Goal: Task Accomplishment & Management: Complete application form

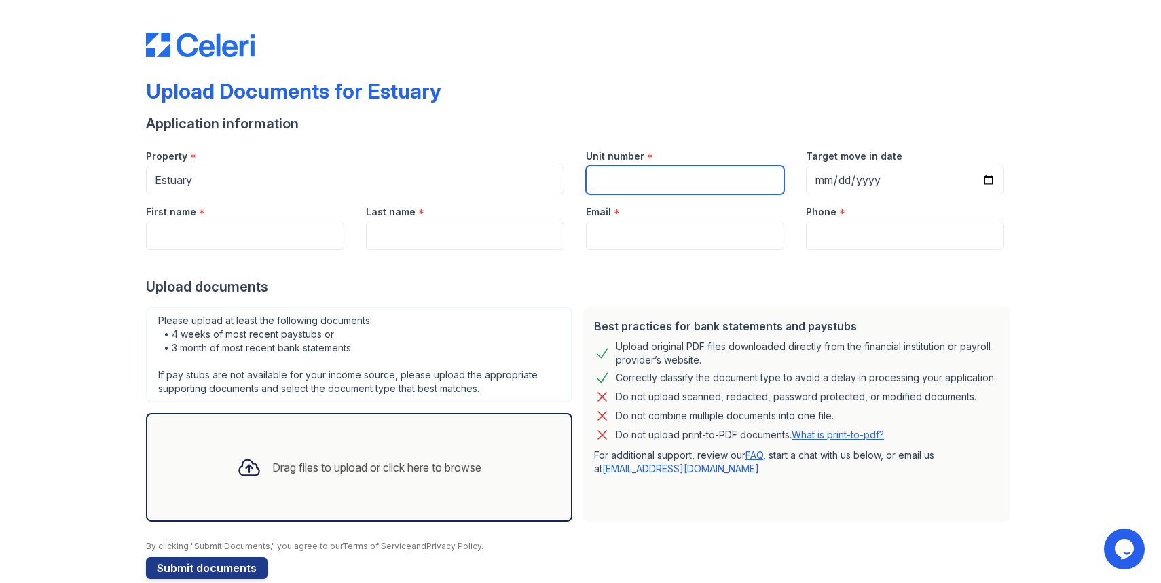
click at [622, 184] on input "Unit number" at bounding box center [685, 180] width 198 height 29
type input "# 1812W"
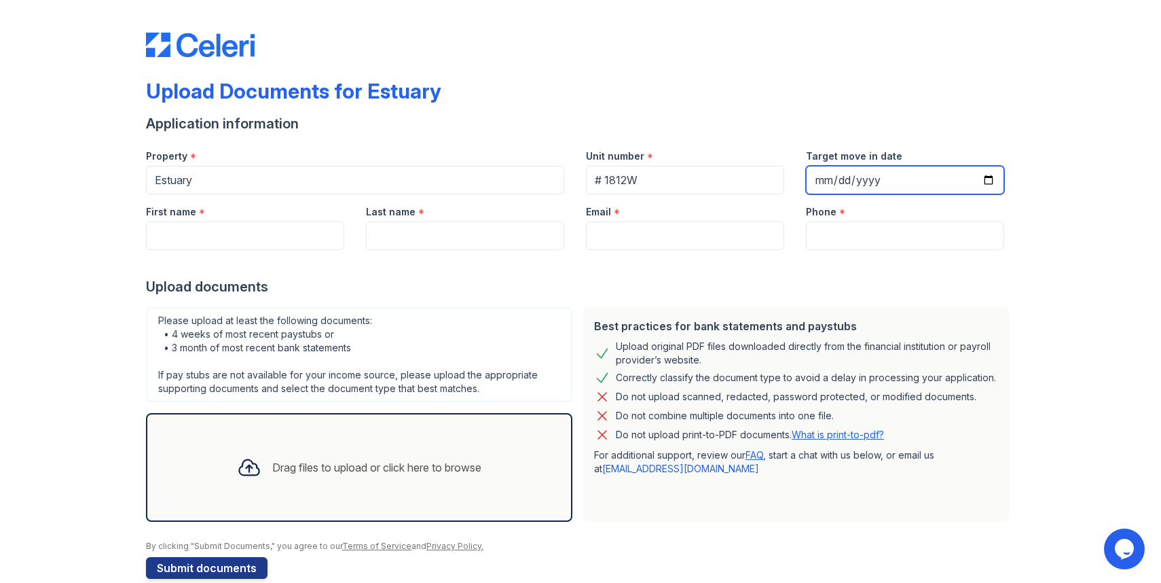
click at [820, 179] on input "Target move in date" at bounding box center [905, 180] width 198 height 29
type input "[DATE]"
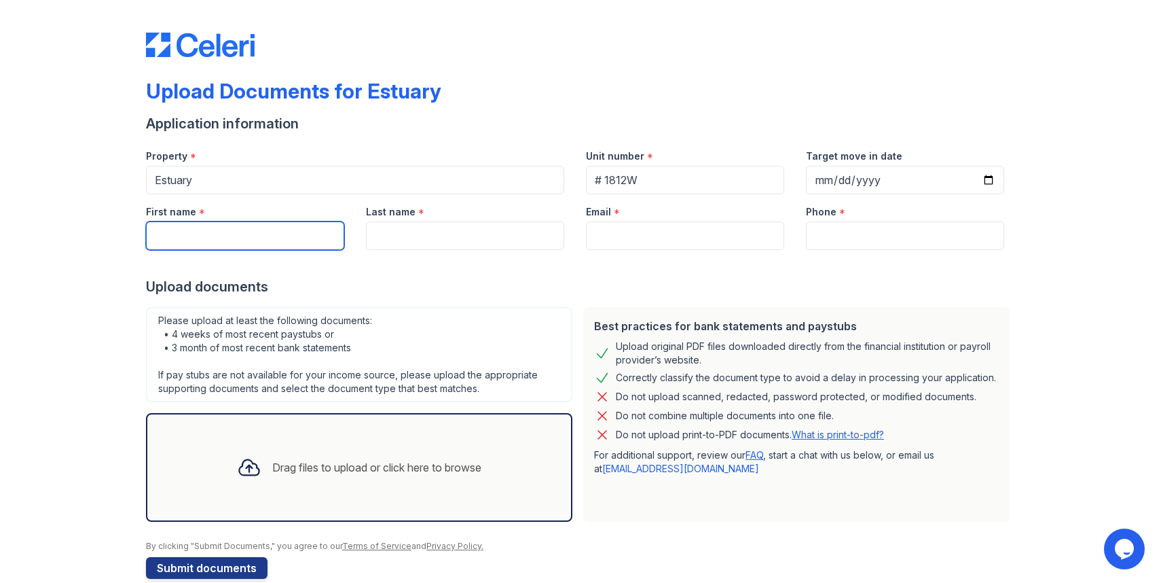
click at [262, 239] on input "First name" at bounding box center [245, 235] width 198 height 29
type input "Zhenzhi"
type input "He"
type input "[EMAIL_ADDRESS][DOMAIN_NAME]"
type input "7732194881"
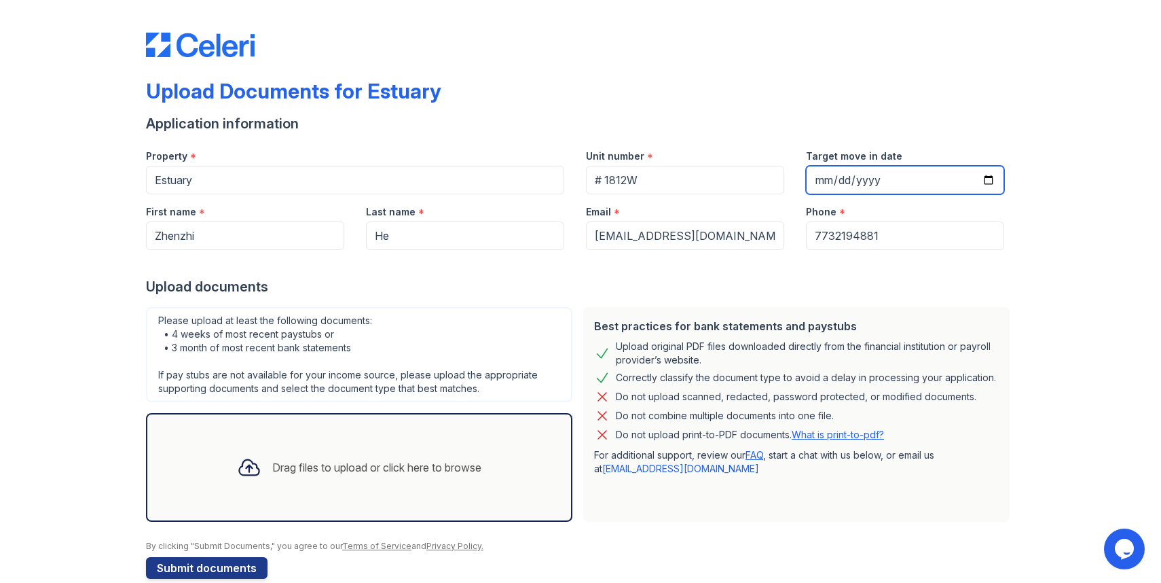
click at [904, 183] on input "[DATE]" at bounding box center [905, 180] width 198 height 29
type input "[DATE]"
click at [1062, 230] on div "Upload Documents for Estuary Application information Property * Estuary Unit nu…" at bounding box center [581, 303] width 1118 height 606
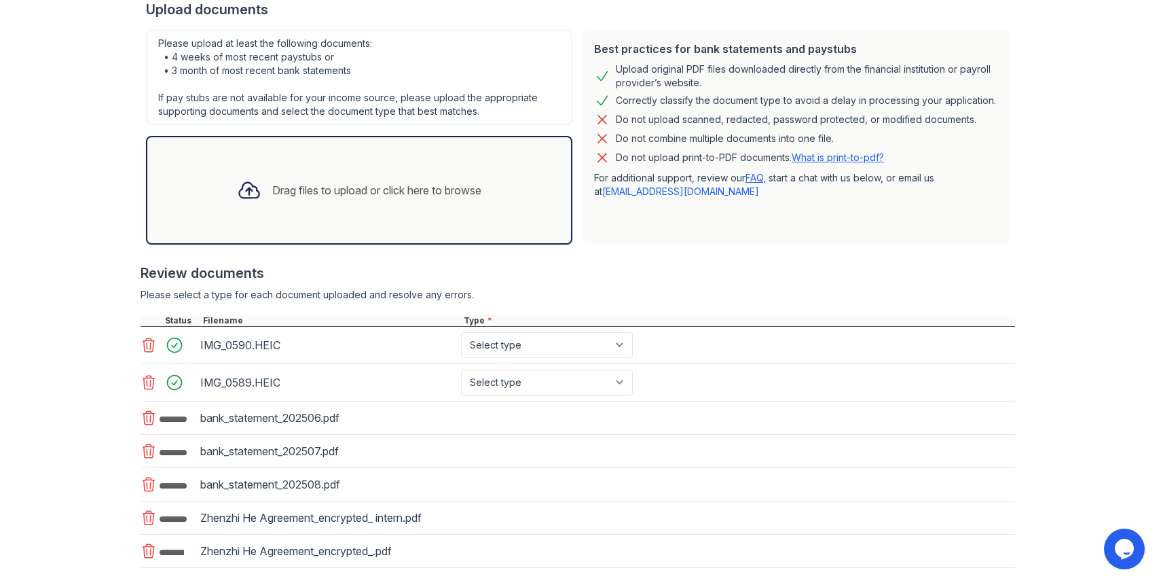
scroll to position [278, 0]
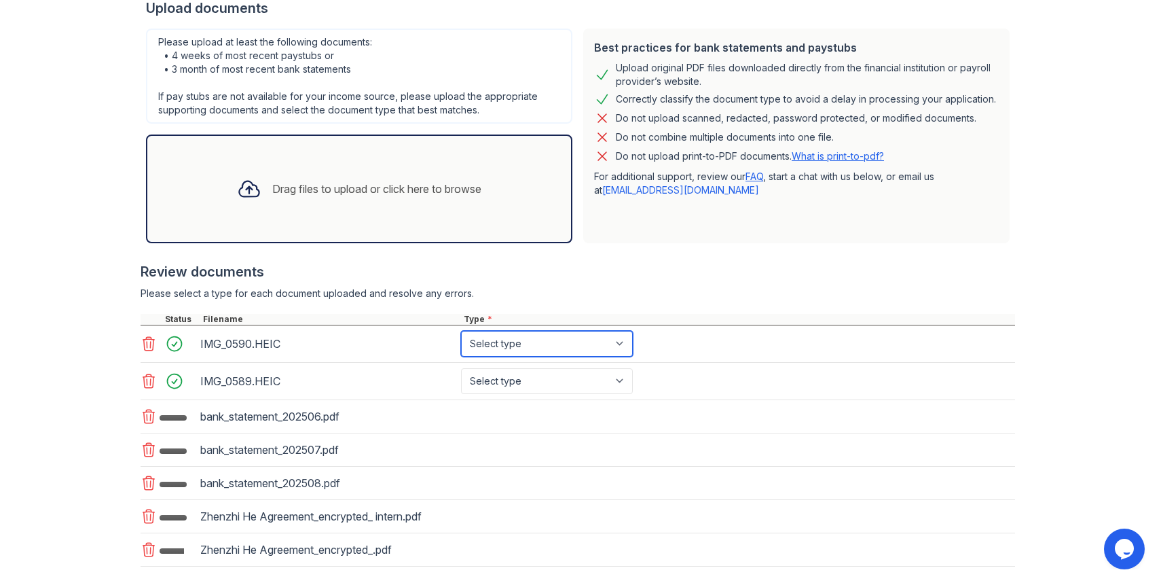
click at [532, 342] on select "Select type Paystub Bank Statement Offer Letter Tax Documents Benefit Award Let…" at bounding box center [547, 344] width 172 height 26
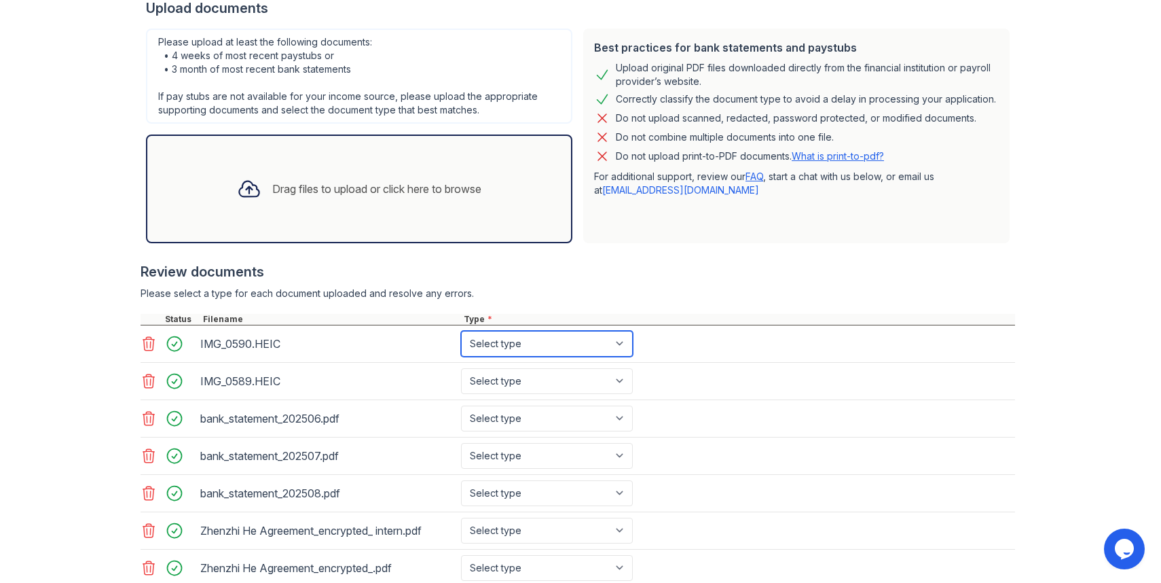
select select "other"
click at [461, 331] on select "Select type Paystub Bank Statement Offer Letter Tax Documents Benefit Award Let…" at bounding box center [547, 344] width 172 height 26
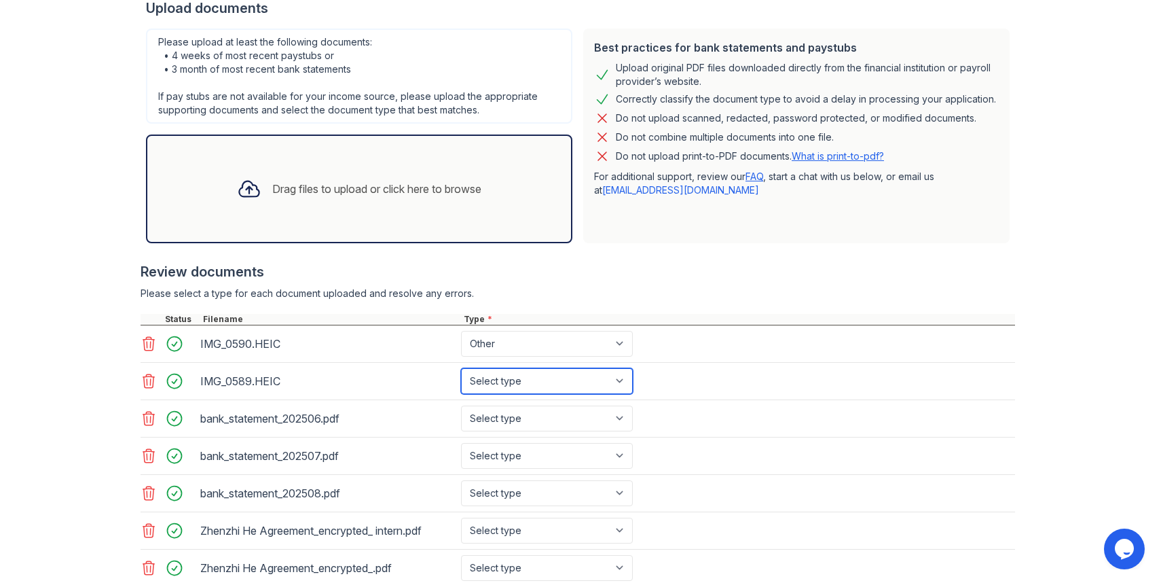
click at [553, 383] on select "Select type Paystub Bank Statement Offer Letter Tax Documents Benefit Award Let…" at bounding box center [547, 381] width 172 height 26
select select "other"
click at [461, 368] on select "Select type Paystub Bank Statement Offer Letter Tax Documents Benefit Award Let…" at bounding box center [547, 381] width 172 height 26
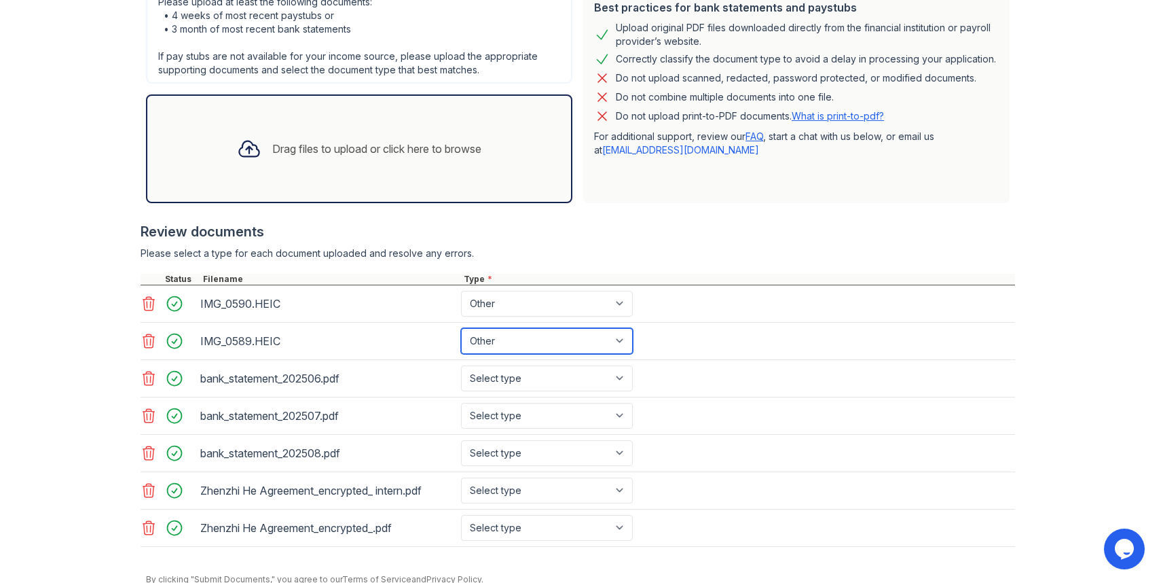
scroll to position [333, 0]
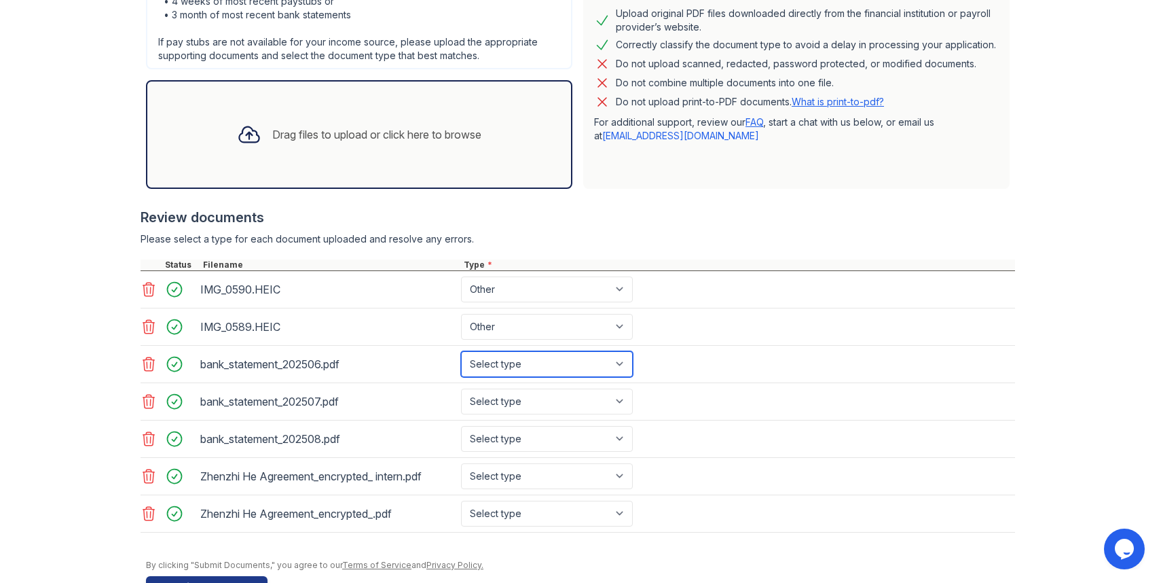
click at [556, 358] on select "Select type Paystub Bank Statement Offer Letter Tax Documents Benefit Award Let…" at bounding box center [547, 364] width 172 height 26
select select "bank_statement"
click at [461, 351] on select "Select type Paystub Bank Statement Offer Letter Tax Documents Benefit Award Let…" at bounding box center [547, 364] width 172 height 26
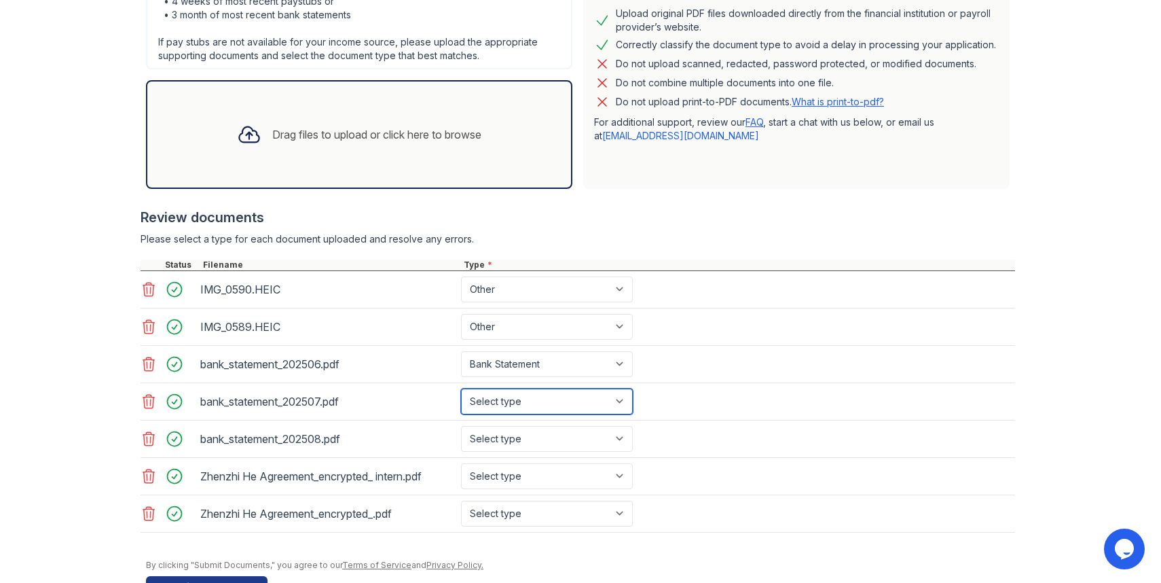
click at [551, 393] on select "Select type Paystub Bank Statement Offer Letter Tax Documents Benefit Award Let…" at bounding box center [547, 401] width 172 height 26
select select "bank_statement"
click at [461, 388] on select "Select type Paystub Bank Statement Offer Letter Tax Documents Benefit Award Let…" at bounding box center [547, 401] width 172 height 26
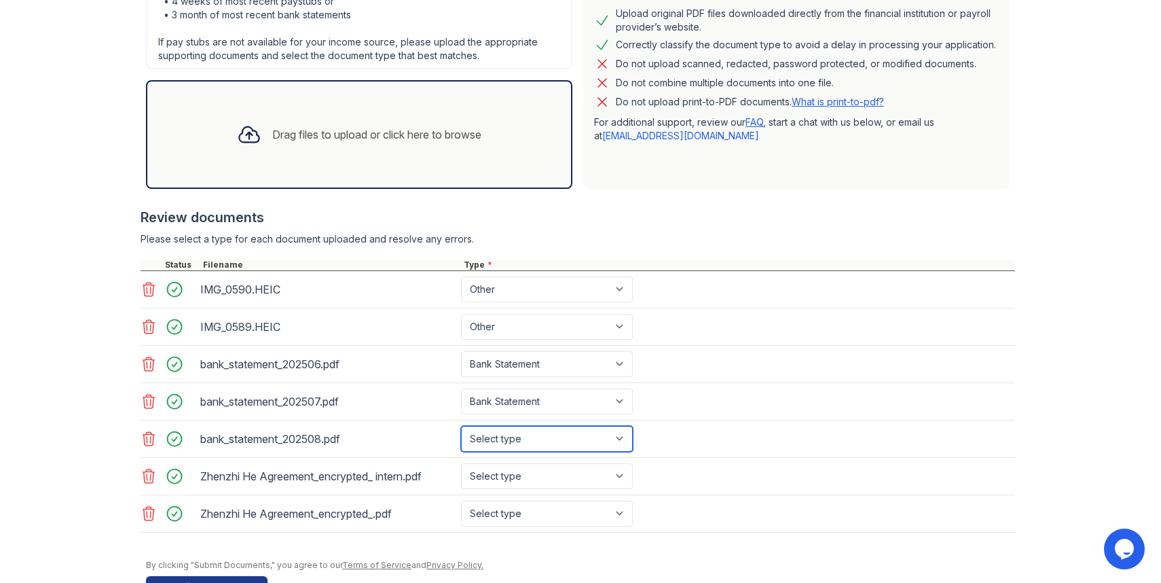
click at [554, 435] on select "Select type Paystub Bank Statement Offer Letter Tax Documents Benefit Award Let…" at bounding box center [547, 439] width 172 height 26
select select "bank_statement"
click at [461, 426] on select "Select type Paystub Bank Statement Offer Letter Tax Documents Benefit Award Let…" at bounding box center [547, 439] width 172 height 26
click at [551, 481] on select "Select type Paystub Bank Statement Offer Letter Tax Documents Benefit Award Let…" at bounding box center [547, 476] width 172 height 26
select select "offer_letter"
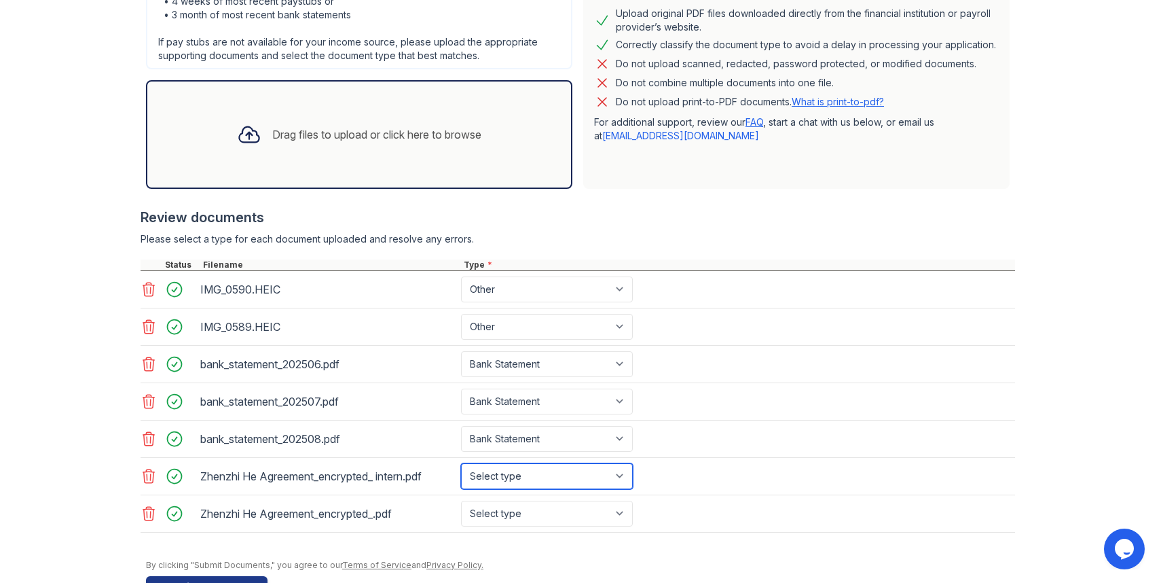
click at [461, 463] on select "Select type Paystub Bank Statement Offer Letter Tax Documents Benefit Award Let…" at bounding box center [547, 476] width 172 height 26
click at [553, 515] on select "Select type Paystub Bank Statement Offer Letter Tax Documents Benefit Award Let…" at bounding box center [547, 513] width 172 height 26
select select "offer_letter"
click at [461, 500] on select "Select type Paystub Bank Statement Offer Letter Tax Documents Benefit Award Let…" at bounding box center [547, 513] width 172 height 26
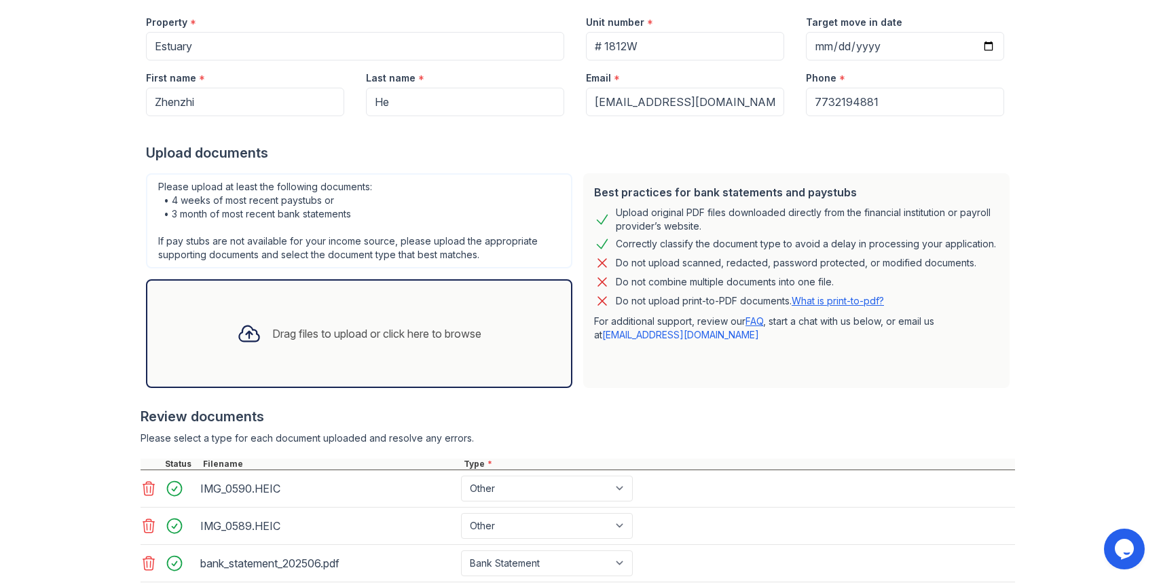
scroll to position [375, 0]
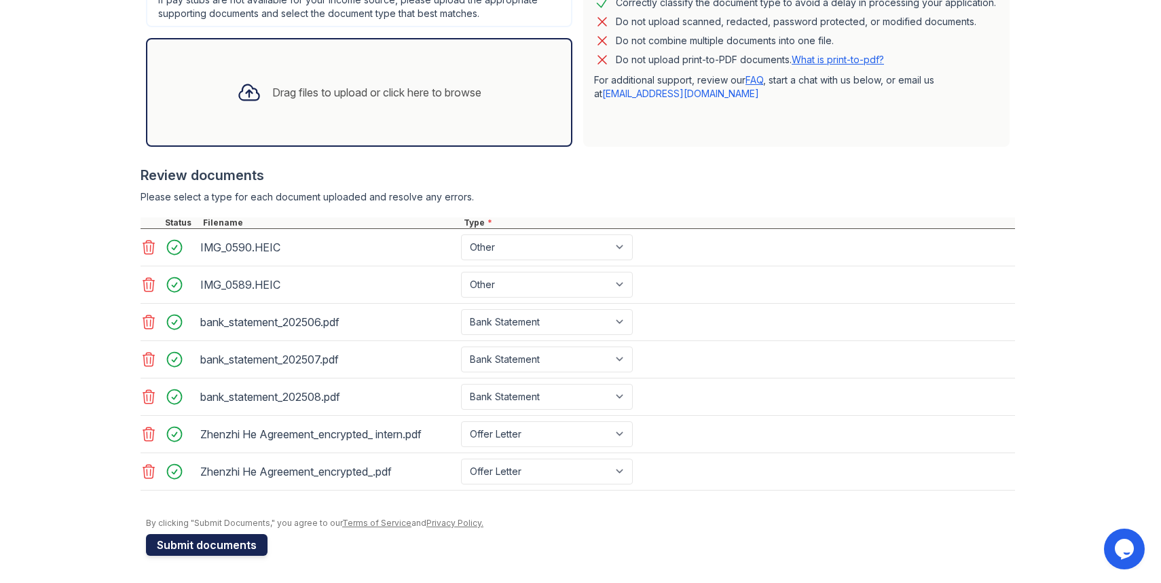
click at [232, 544] on button "Submit documents" at bounding box center [207, 545] width 122 height 22
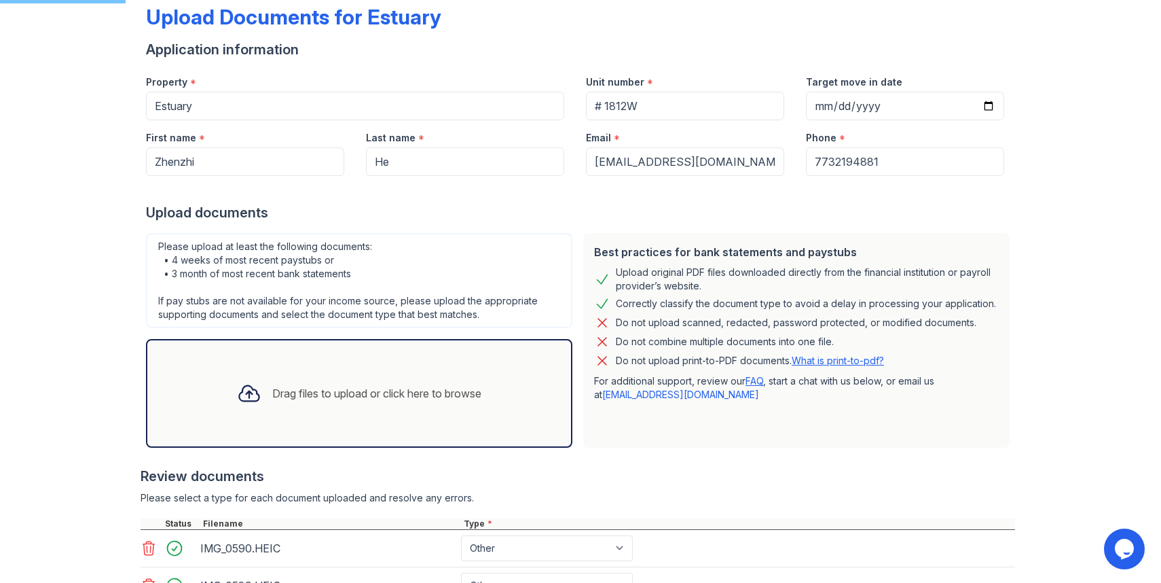
scroll to position [0, 0]
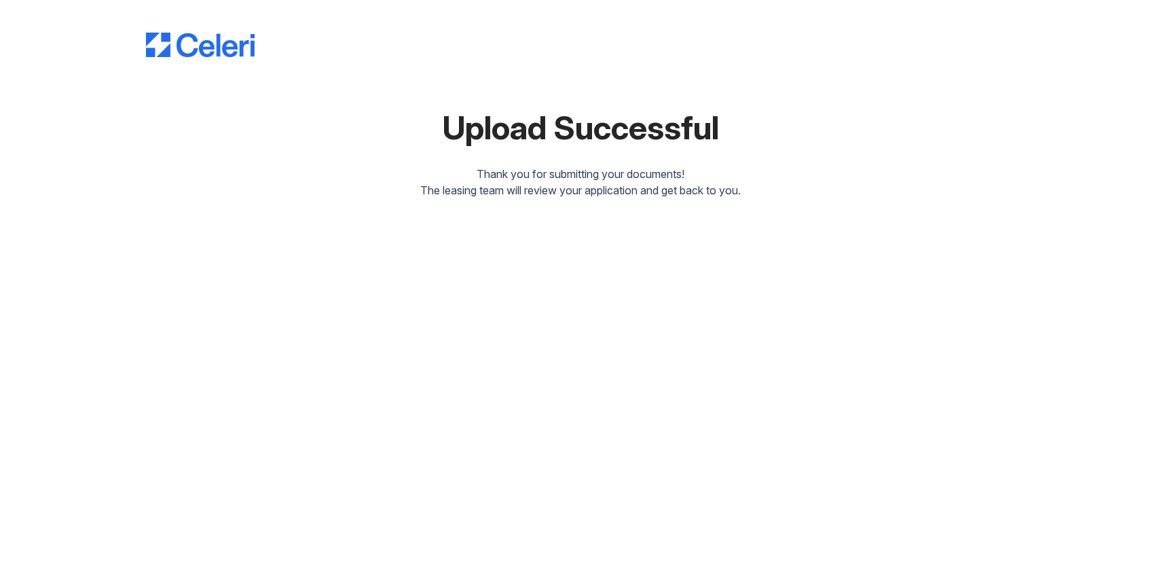
click at [425, 116] on div "Upload Successful" at bounding box center [580, 127] width 869 height 33
